Goal: Transaction & Acquisition: Purchase product/service

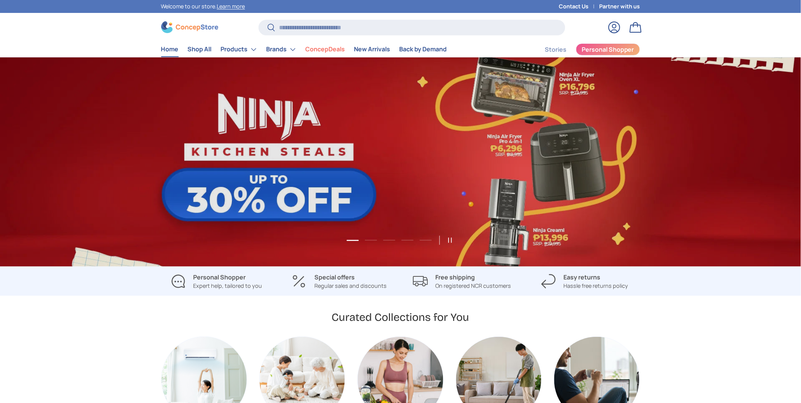
scroll to position [1968, 3109]
click at [393, 24] on input "Search" at bounding box center [412, 28] width 307 height 16
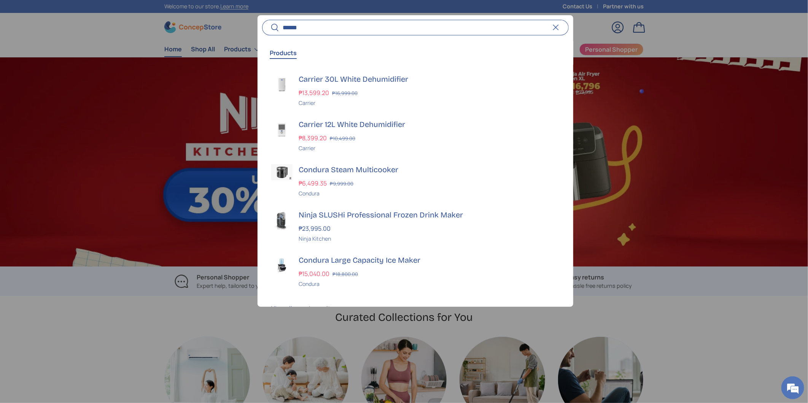
scroll to position [0, 808]
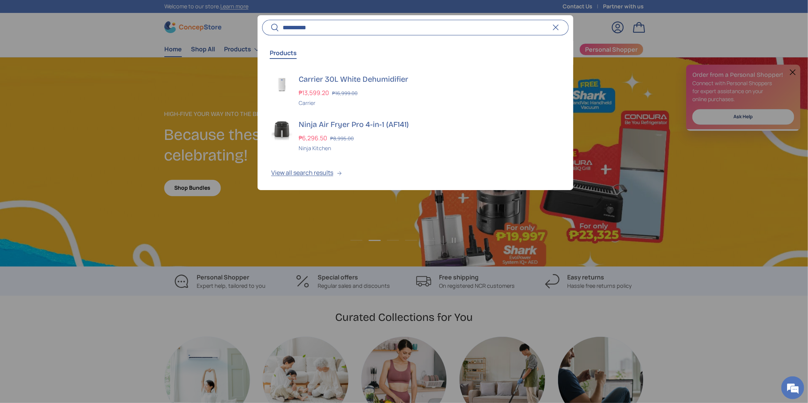
type input "**********"
click at [262, 19] on button "Search" at bounding box center [270, 28] width 17 height 18
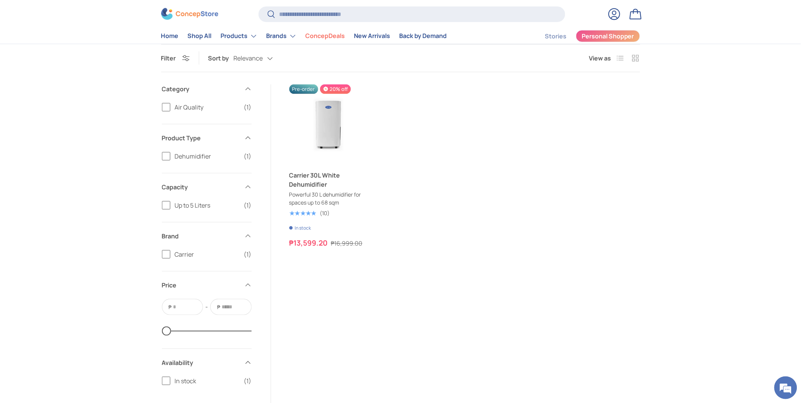
scroll to position [76, 0]
click at [342, 146] on button "Pre-order Pre-order" at bounding box center [328, 149] width 73 height 16
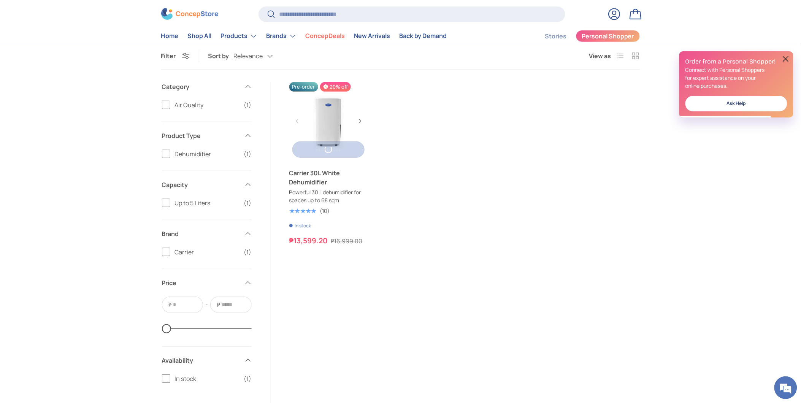
click at [342, 146] on button "Pre-order Pre-order" at bounding box center [328, 149] width 73 height 16
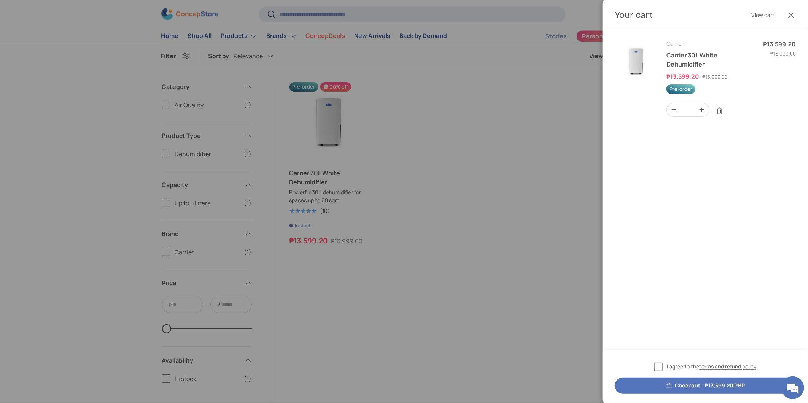
scroll to position [0, 0]
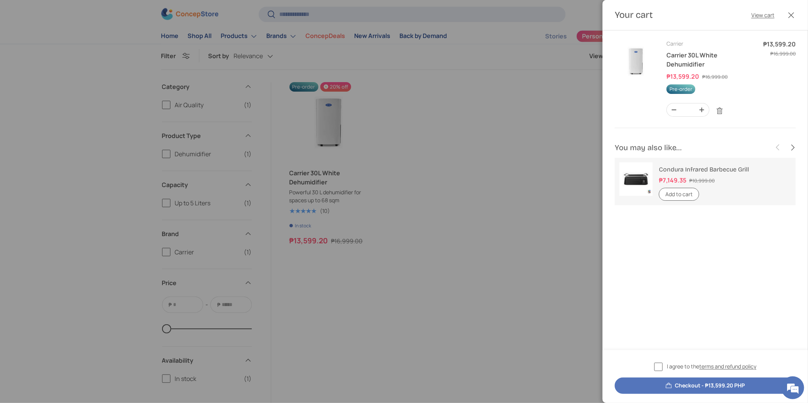
click at [544, 137] on div at bounding box center [404, 201] width 808 height 403
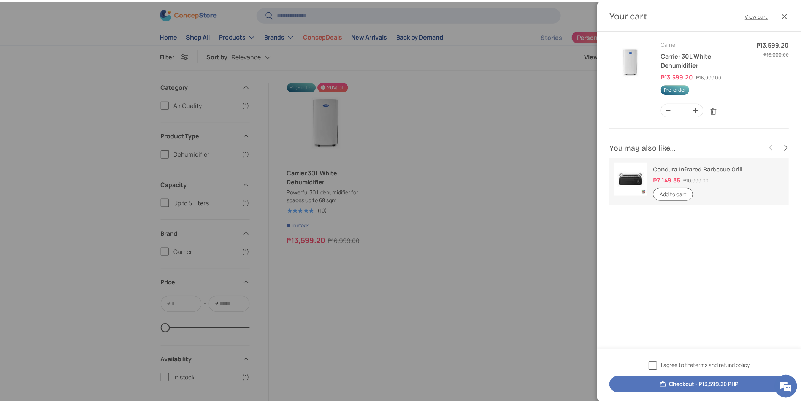
scroll to position [76, 0]
